Goal: Task Accomplishment & Management: Use online tool/utility

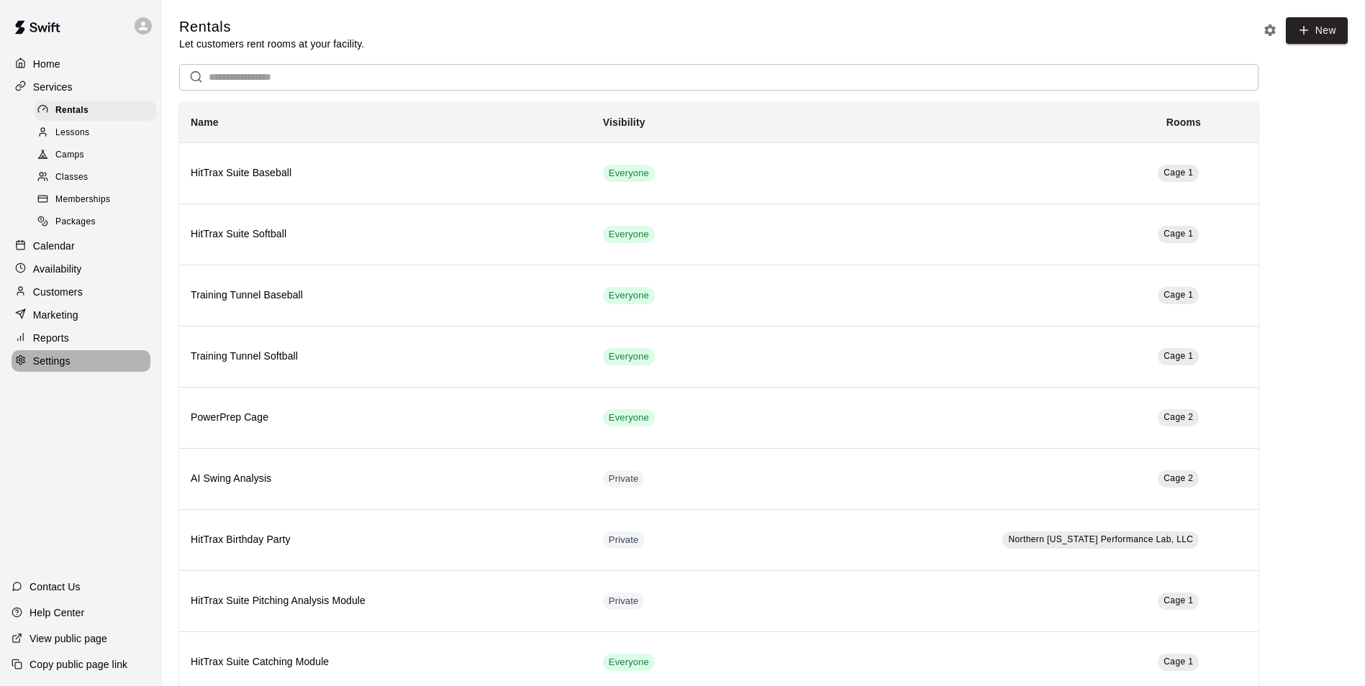
click at [47, 368] on p "Settings" at bounding box center [51, 361] width 37 height 14
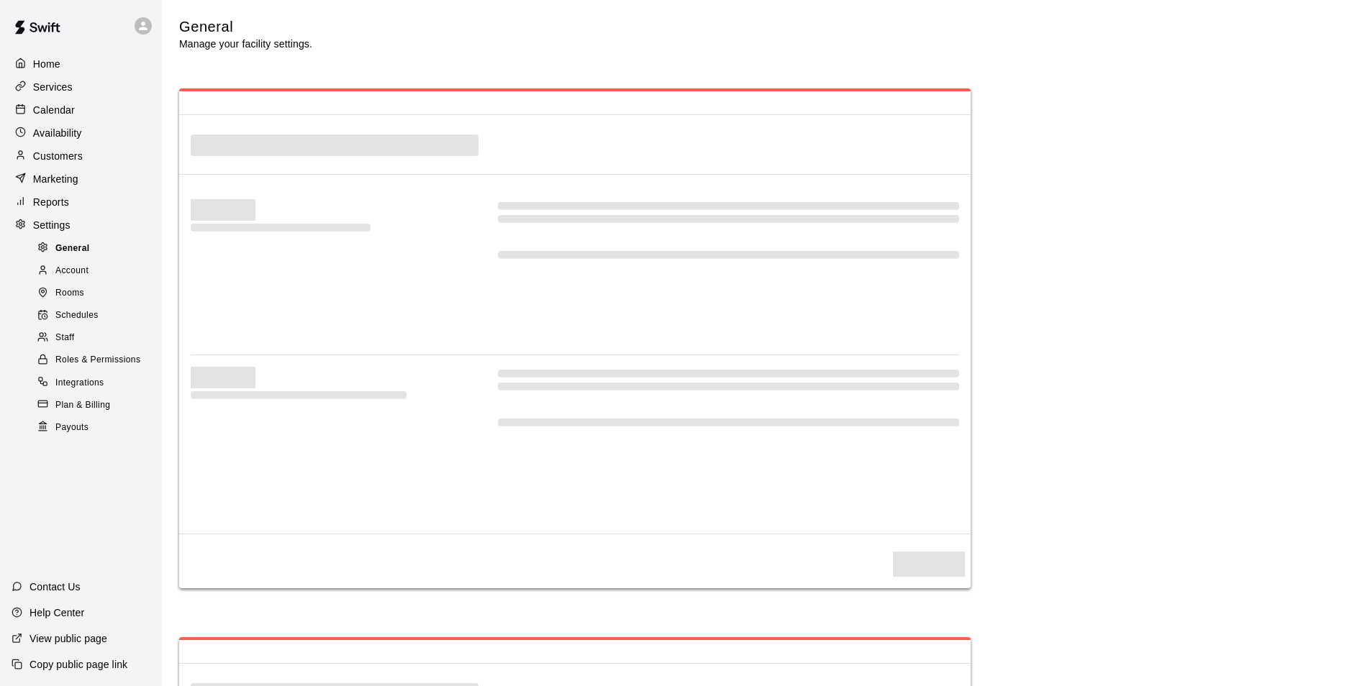
select select "**"
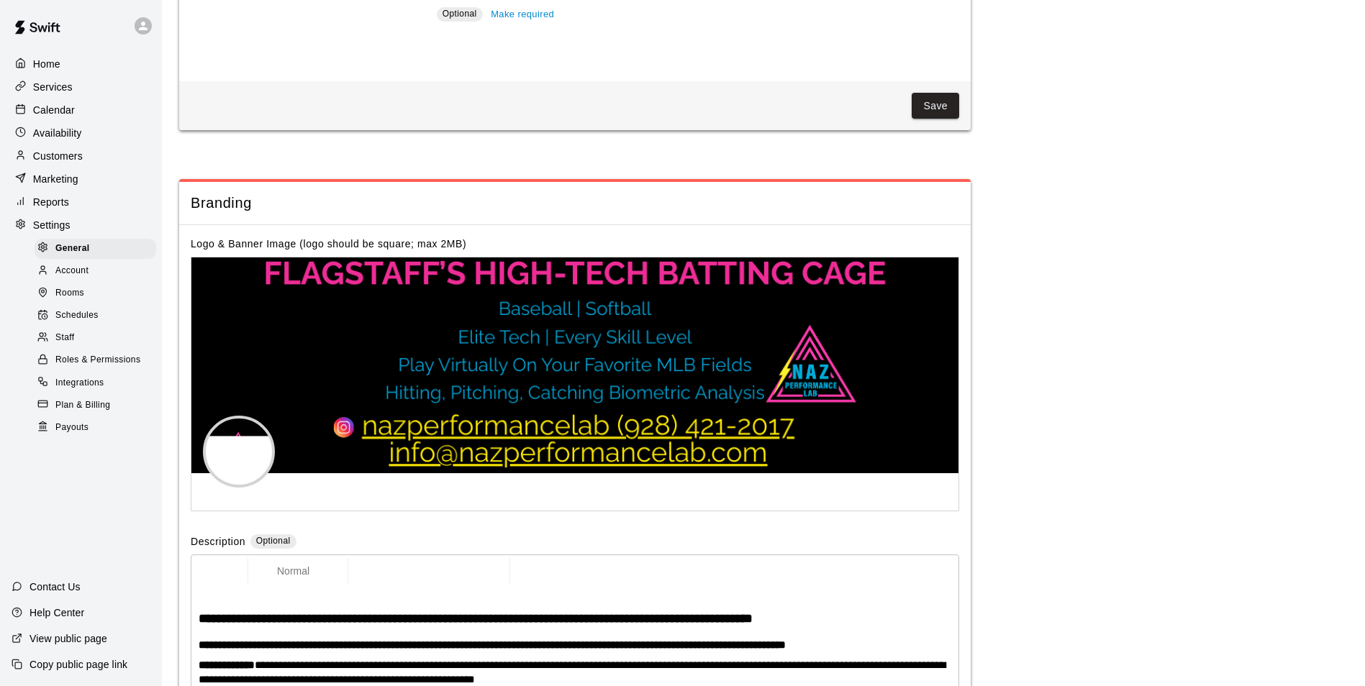
scroll to position [3095, 0]
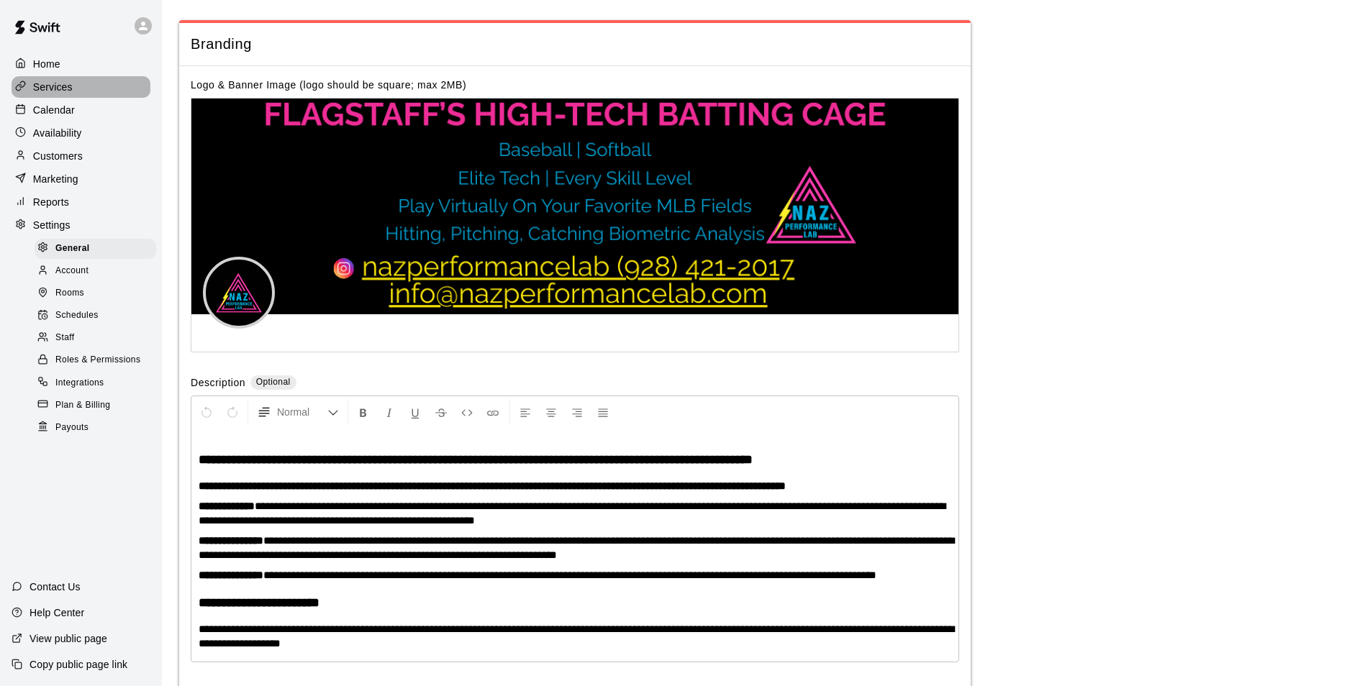
click at [45, 82] on p "Services" at bounding box center [53, 87] width 40 height 14
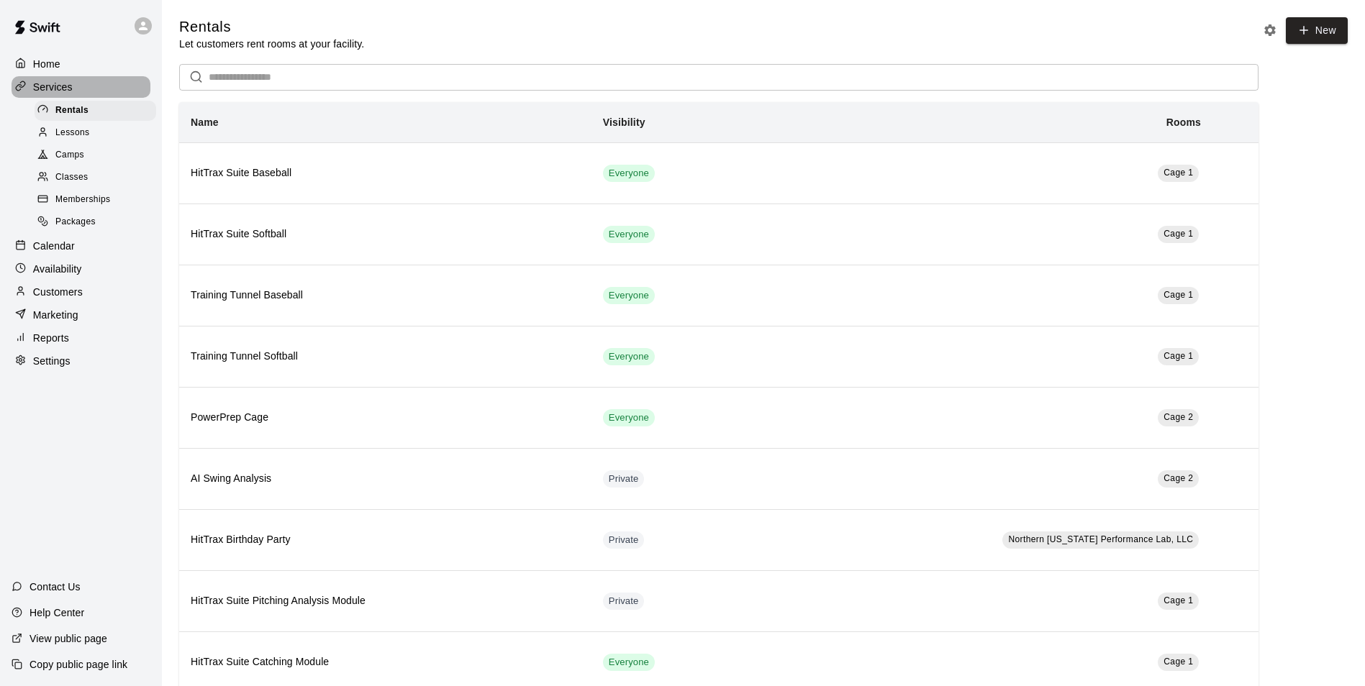
click at [63, 84] on p "Services" at bounding box center [53, 87] width 40 height 14
click at [57, 322] on p "Marketing" at bounding box center [55, 315] width 45 height 14
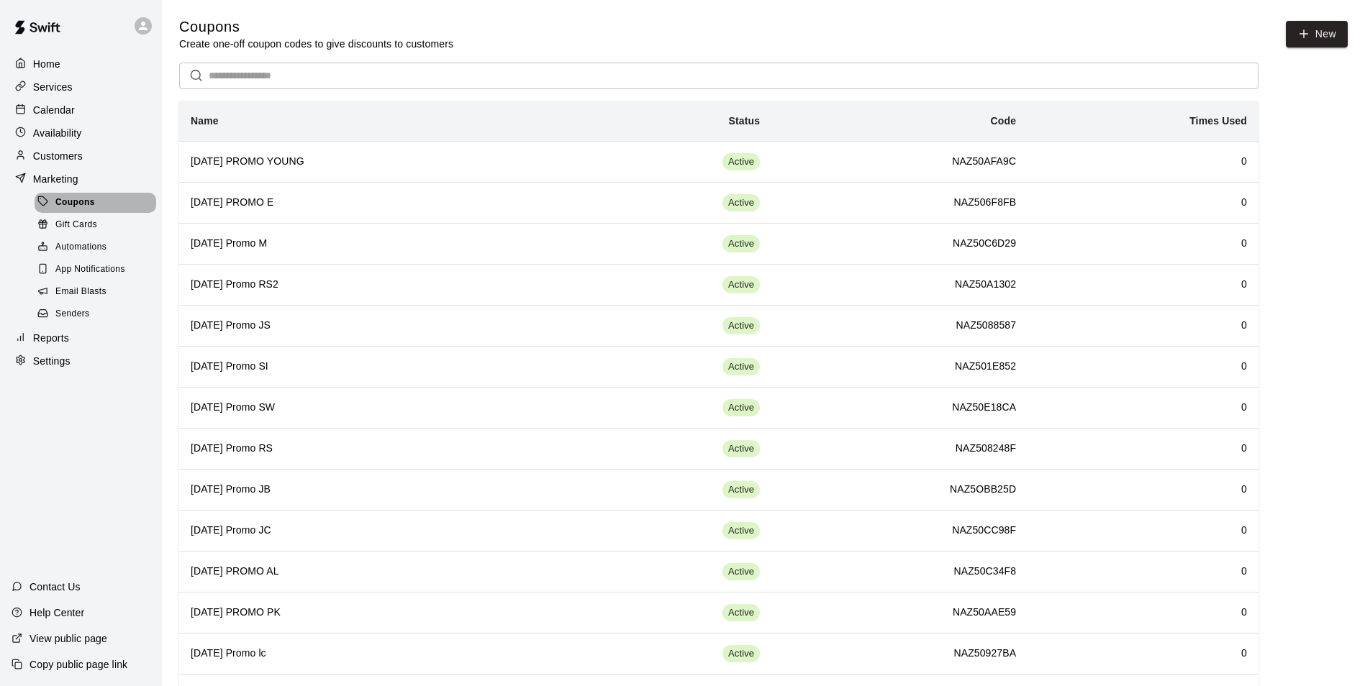
click at [80, 210] on span "Coupons" at bounding box center [75, 203] width 40 height 14
click at [1315, 37] on button "New" at bounding box center [1317, 34] width 62 height 27
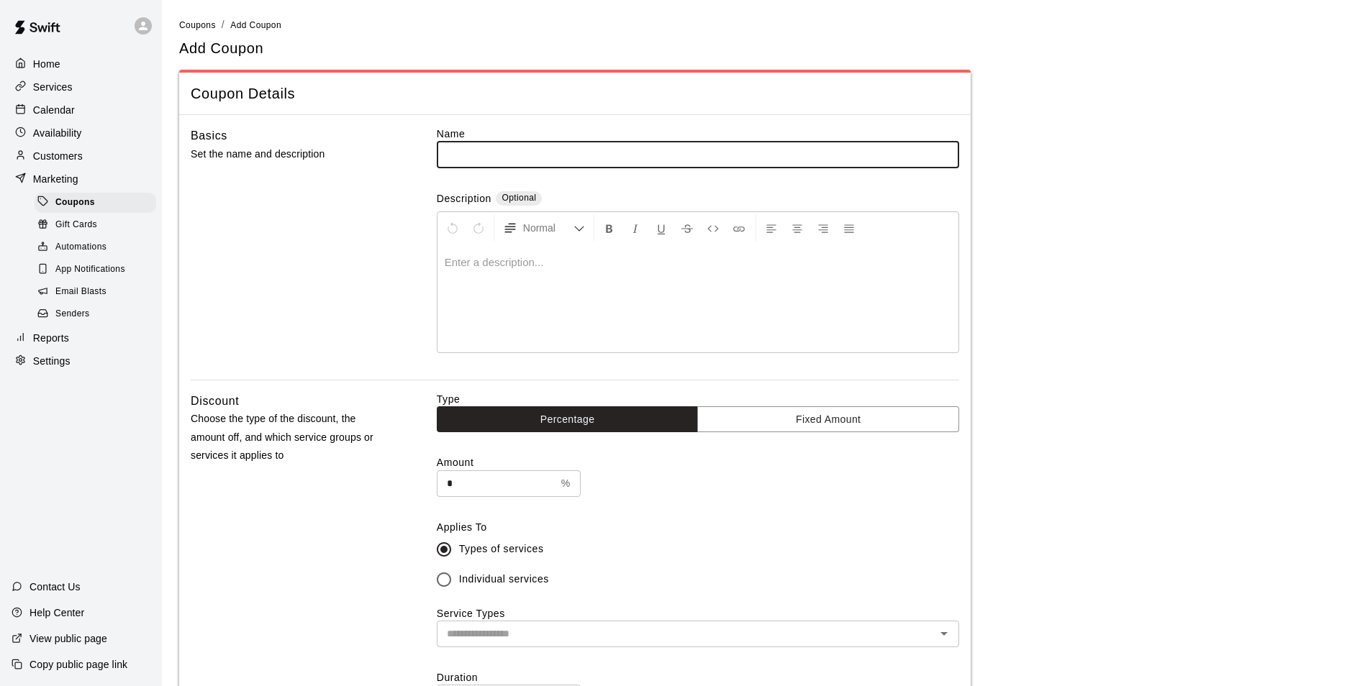
type input "*"
drag, startPoint x: 496, startPoint y: 150, endPoint x: 450, endPoint y: 155, distance: 46.3
click at [450, 155] on input "**********" at bounding box center [698, 154] width 522 height 27
type input "**********"
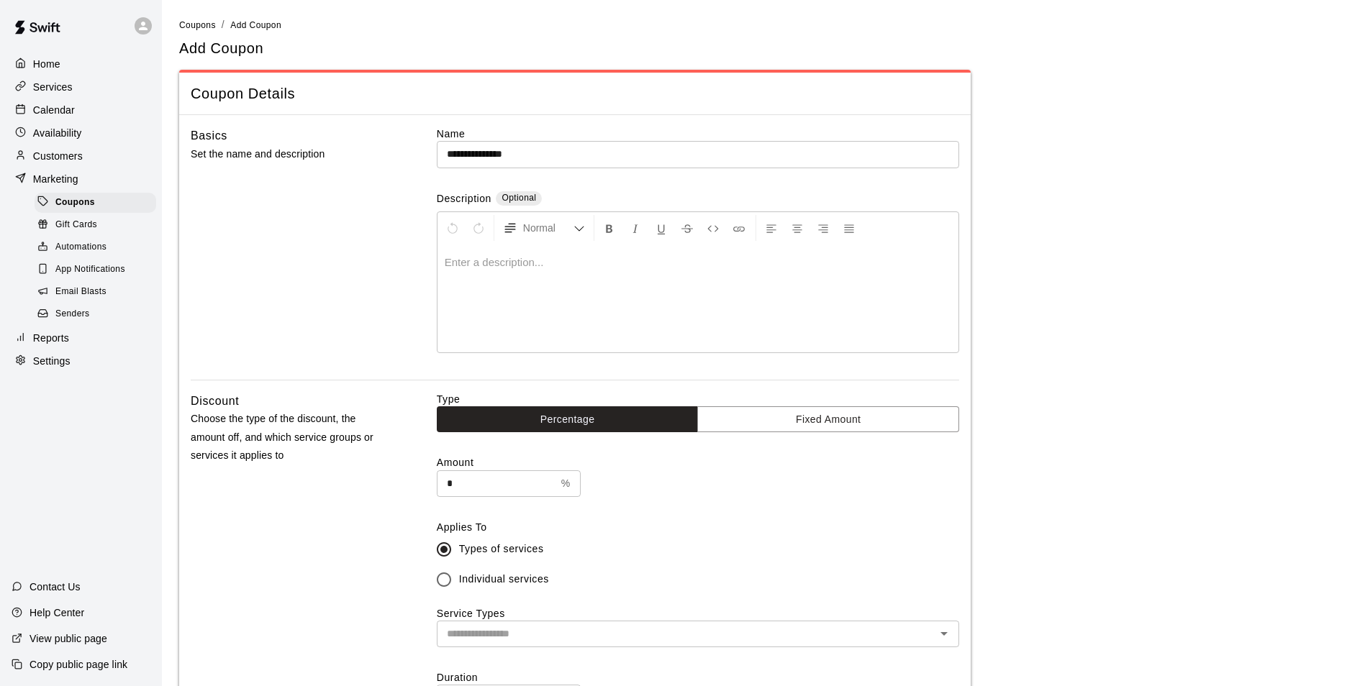
click at [519, 263] on p at bounding box center [698, 262] width 506 height 14
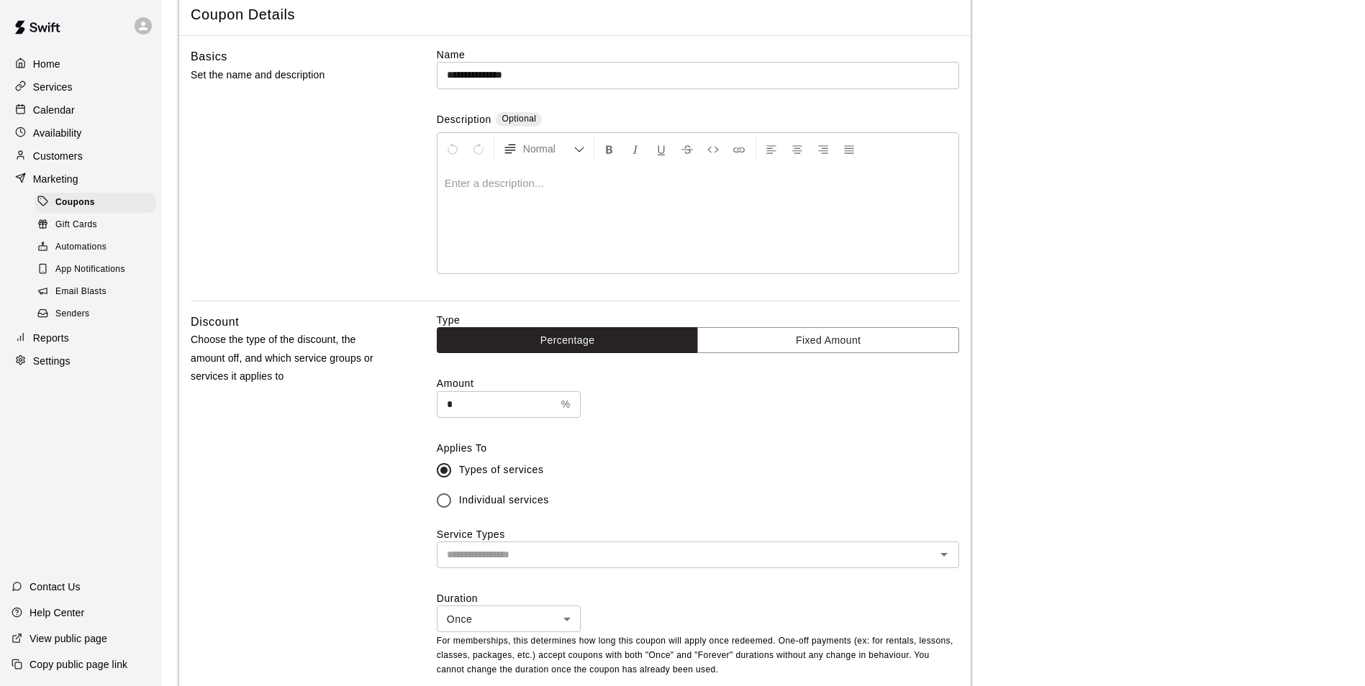
scroll to position [144, 0]
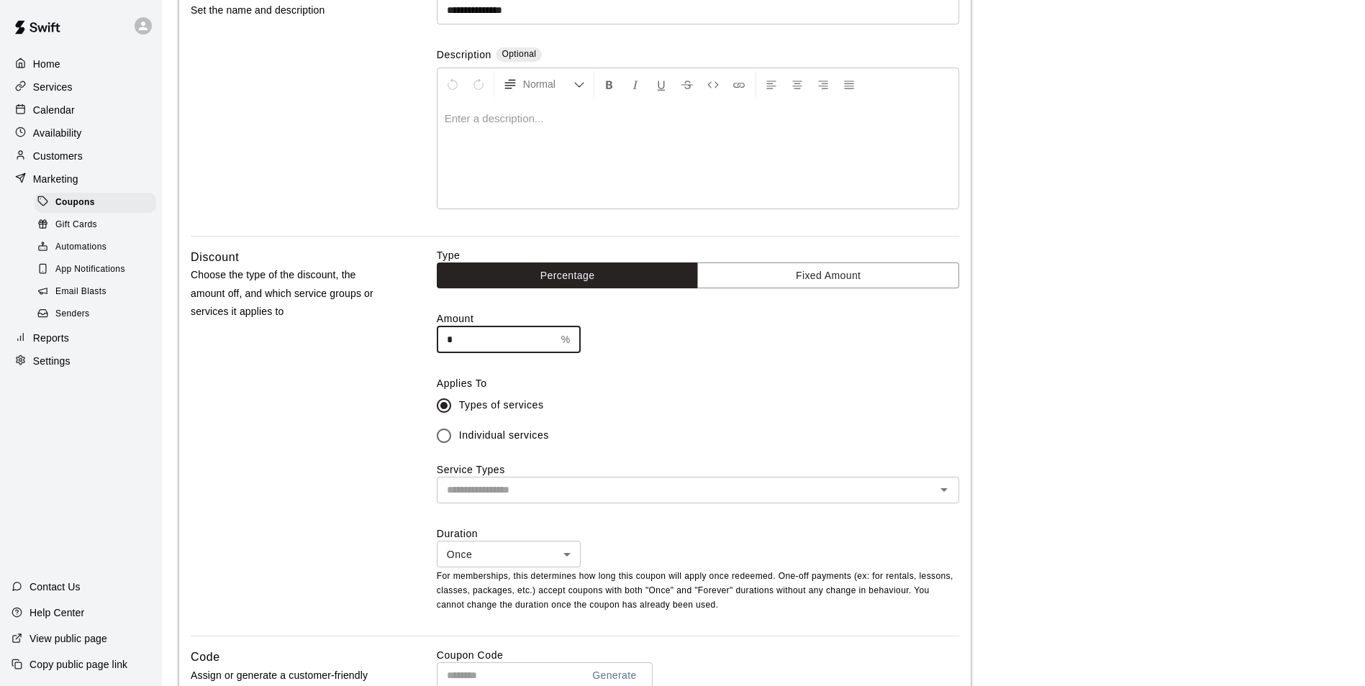
drag, startPoint x: 463, startPoint y: 335, endPoint x: 445, endPoint y: 335, distance: 18.0
click at [445, 335] on input "*" at bounding box center [496, 340] width 119 height 27
type input "**"
click at [674, 396] on label "Types of services" at bounding box center [688, 406] width 519 height 30
click at [705, 485] on input "text" at bounding box center [686, 490] width 490 height 18
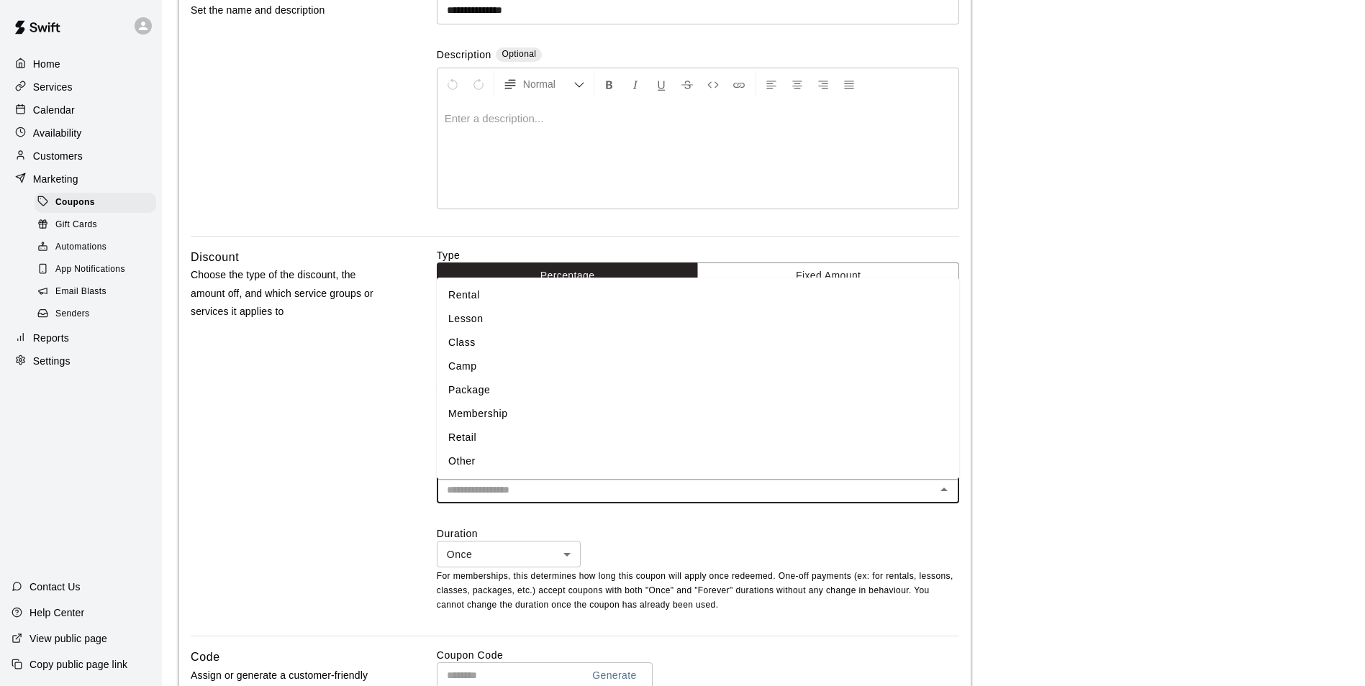
click at [468, 298] on li "Rental" at bounding box center [698, 295] width 522 height 24
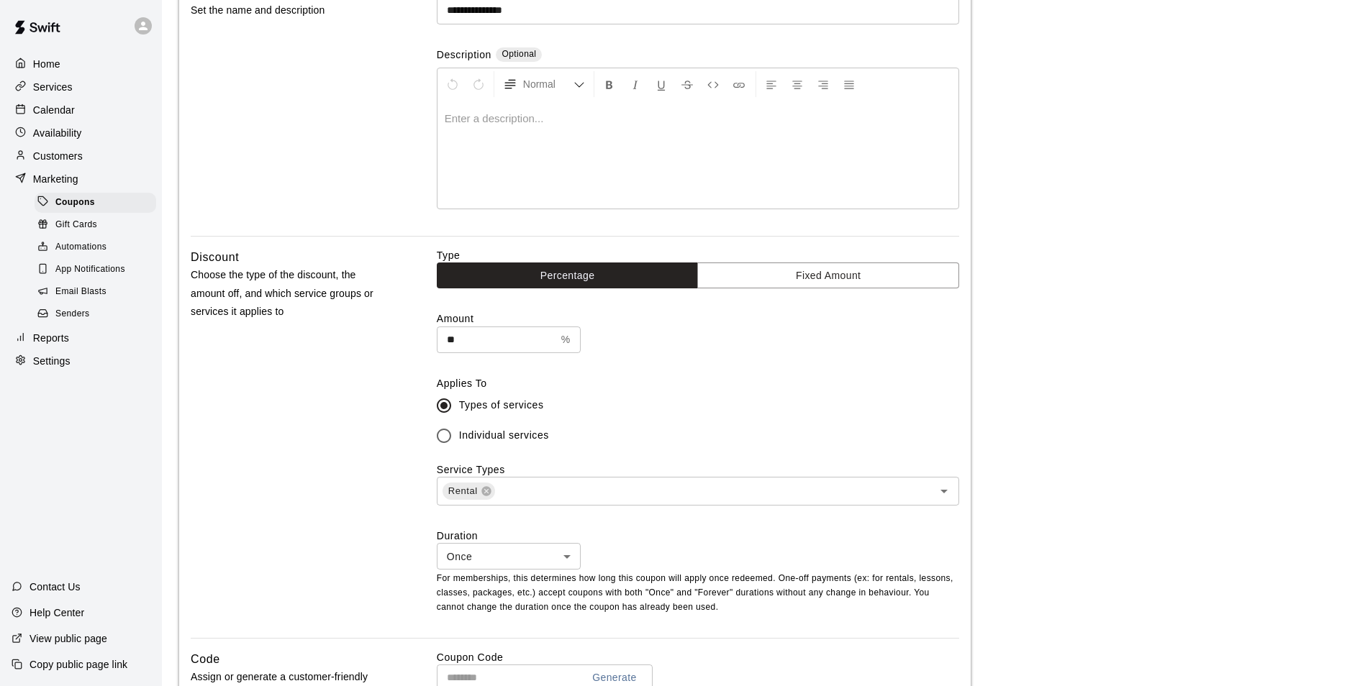
click at [363, 442] on div "Discount Choose the type of the discount, the amount off, and which service gro…" at bounding box center [291, 443] width 200 height 390
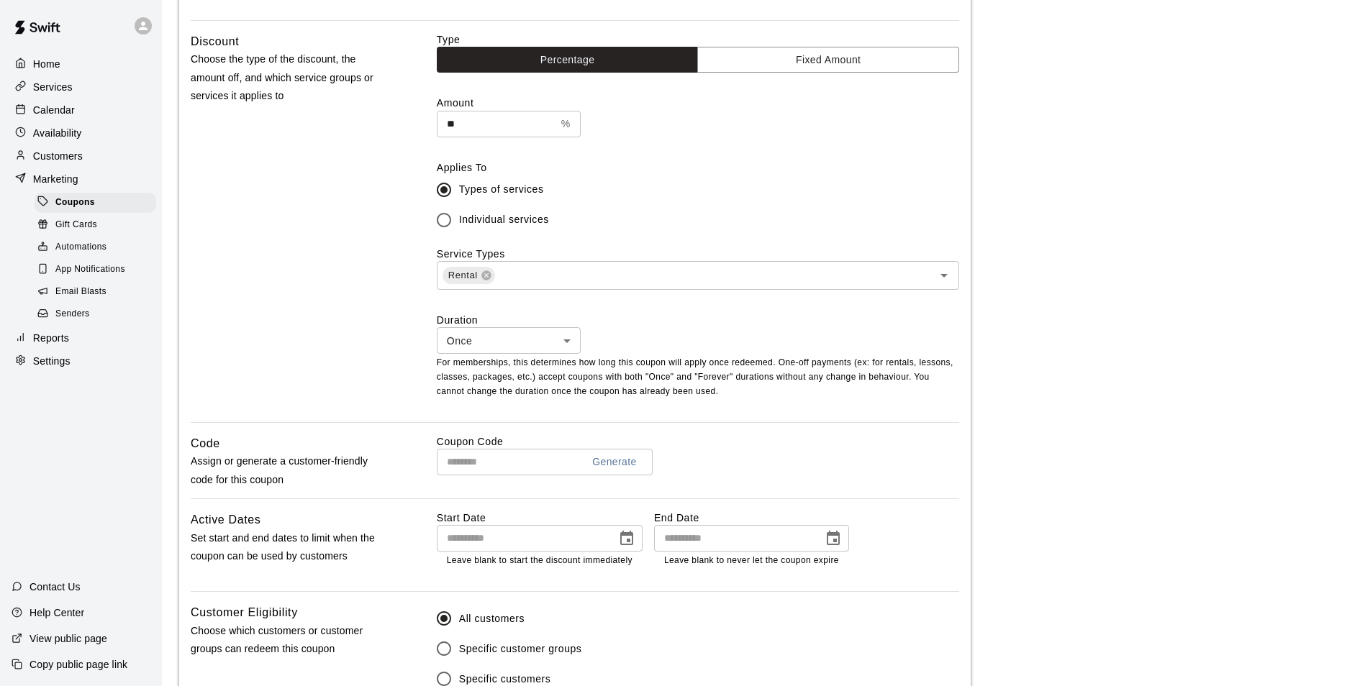
scroll to position [504, 0]
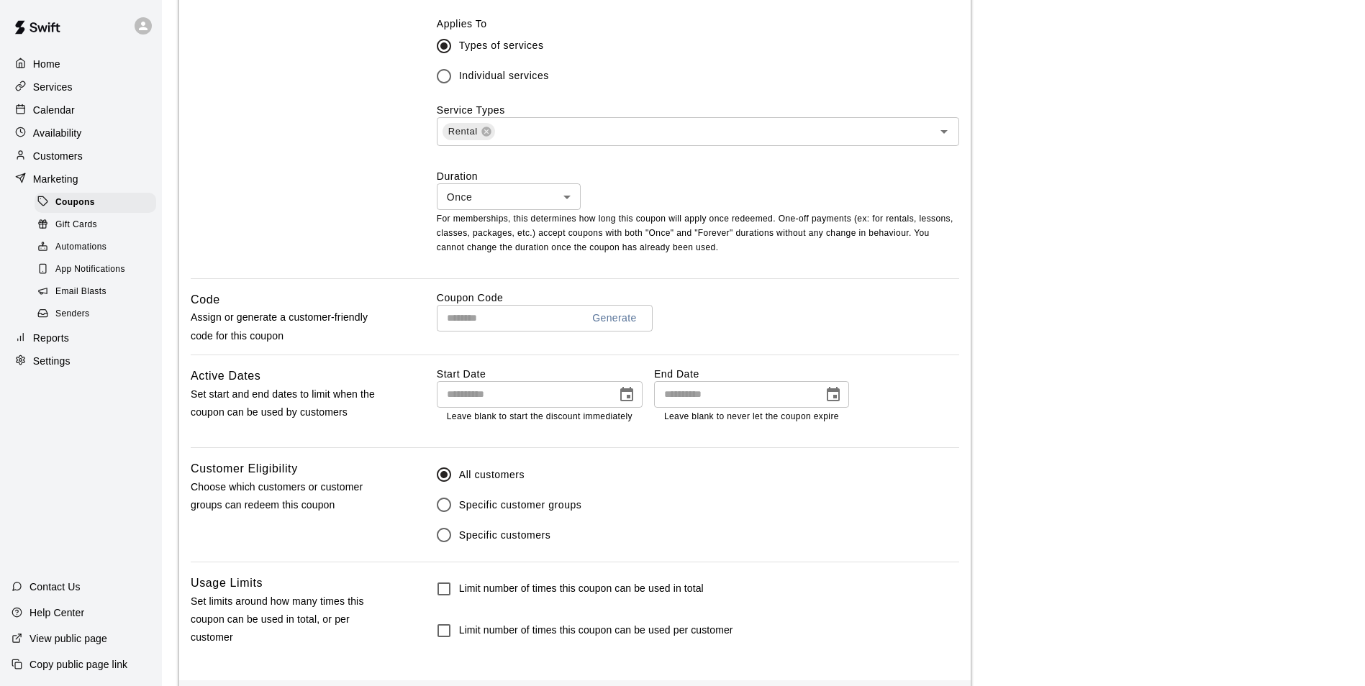
click at [533, 320] on input "text" at bounding box center [504, 318] width 134 height 27
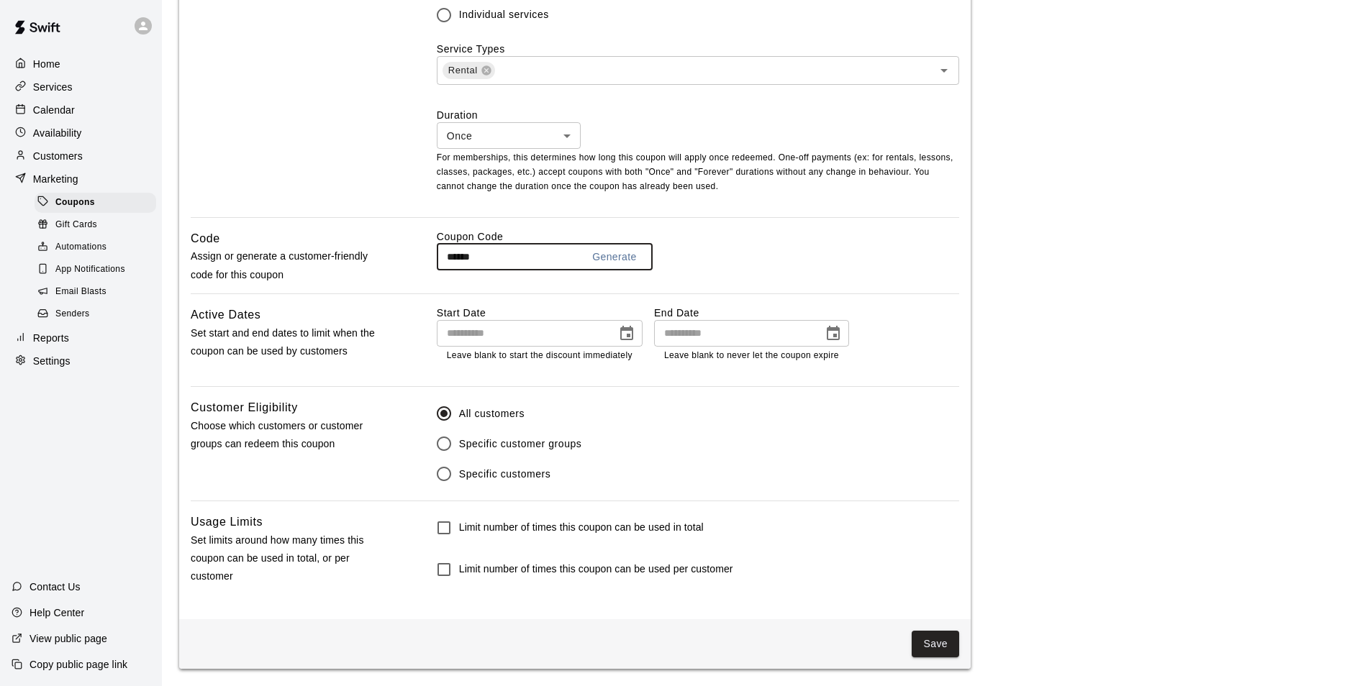
type input "******"
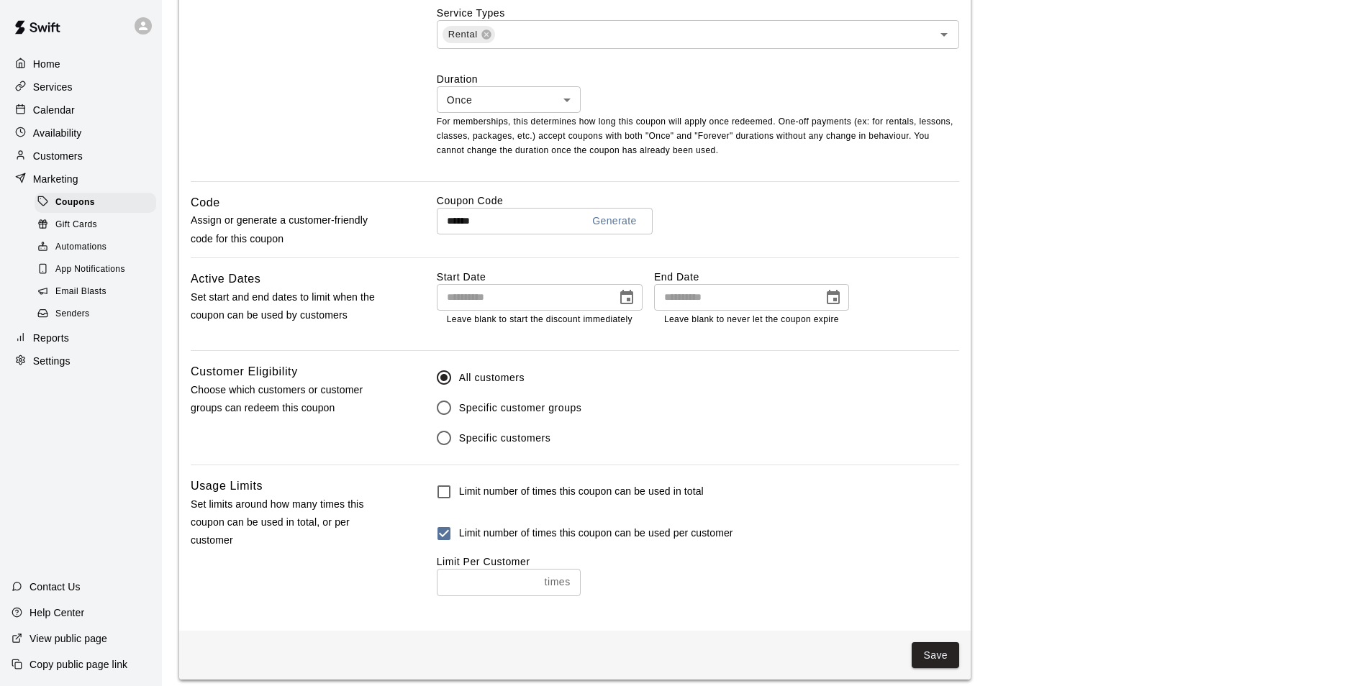
scroll to position [616, 0]
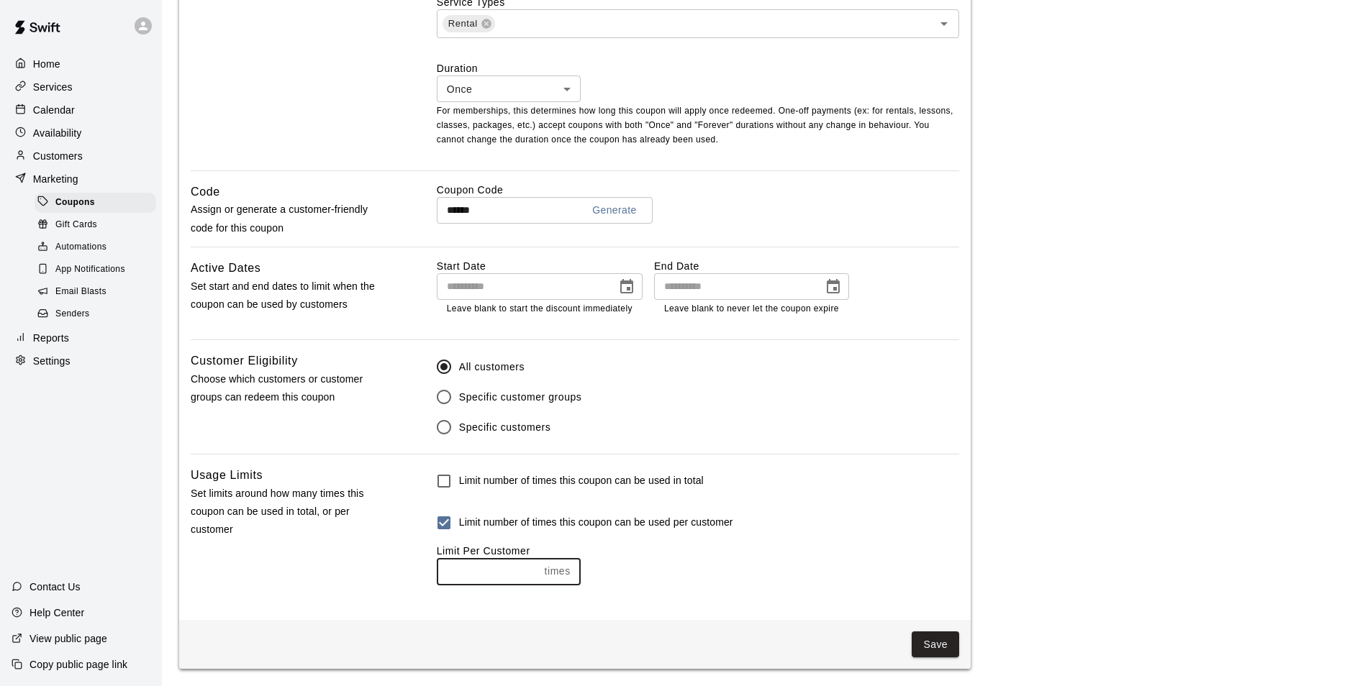
click at [484, 573] on input "number" at bounding box center [488, 571] width 102 height 27
type input "*"
click at [941, 641] on button "Save" at bounding box center [935, 645] width 47 height 27
